Goal: Book appointment/travel/reservation: Book appointment/travel/reservation

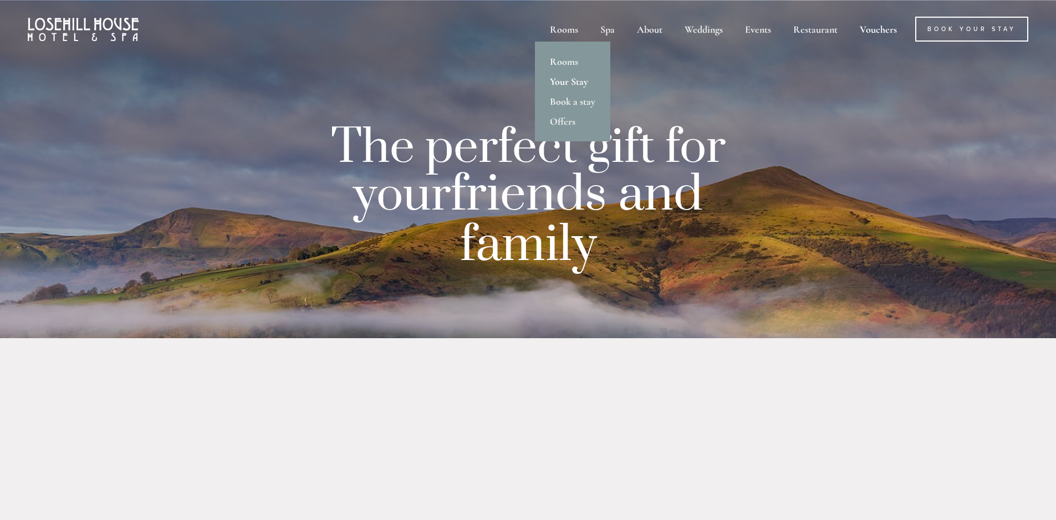
click at [567, 80] on link "Your Stay" at bounding box center [572, 81] width 75 height 20
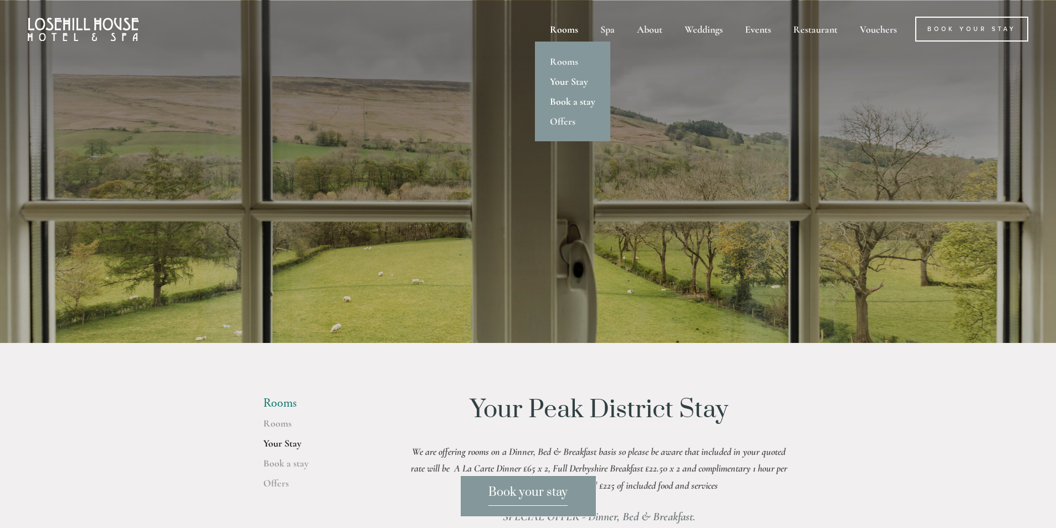
click at [567, 100] on link "Book a stay" at bounding box center [572, 101] width 75 height 20
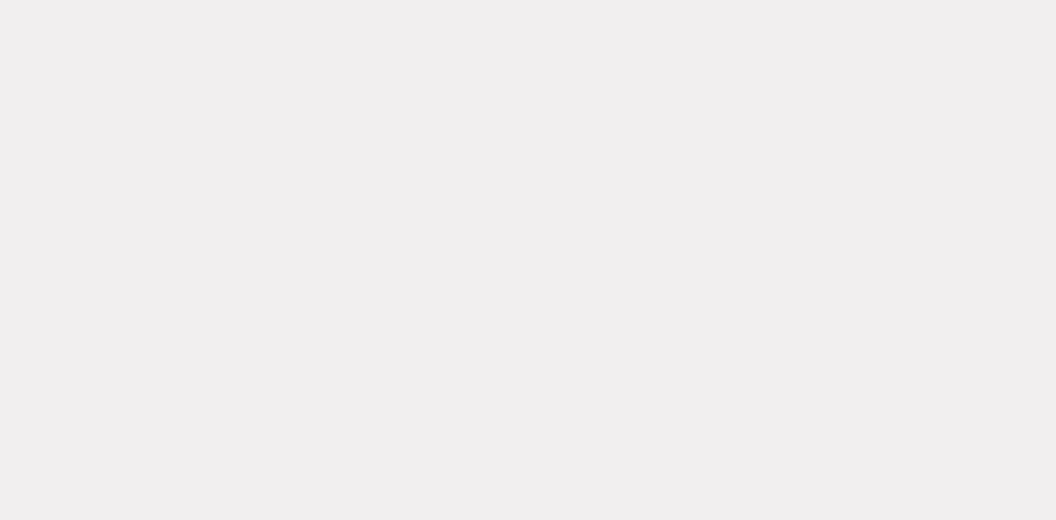
scroll to position [1056, 0]
